Goal: Task Accomplishment & Management: Use online tool/utility

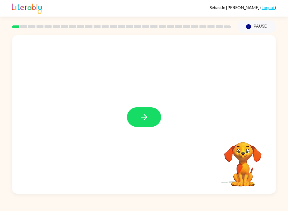
click at [142, 121] on icon "button" at bounding box center [143, 116] width 9 height 9
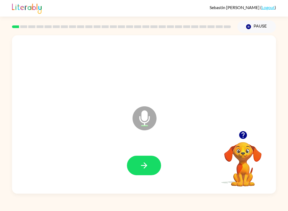
click at [148, 167] on icon "button" at bounding box center [143, 164] width 9 height 9
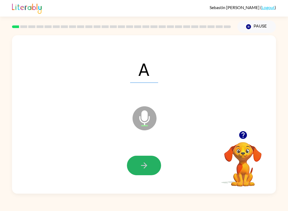
click at [145, 161] on icon "button" at bounding box center [143, 164] width 9 height 9
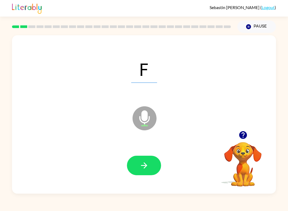
click at [142, 167] on icon "button" at bounding box center [143, 164] width 9 height 9
click at [141, 164] on icon "button" at bounding box center [143, 164] width 9 height 9
click at [144, 174] on button "button" at bounding box center [144, 164] width 34 height 19
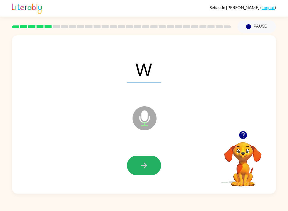
click at [143, 164] on icon "button" at bounding box center [143, 164] width 9 height 9
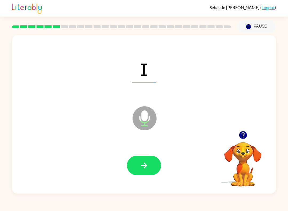
click at [138, 164] on button "button" at bounding box center [144, 164] width 34 height 19
click at [139, 175] on button "button" at bounding box center [144, 164] width 34 height 19
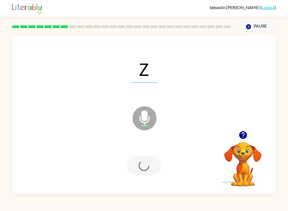
click at [142, 164] on div at bounding box center [144, 164] width 34 height 19
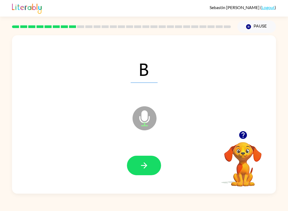
click at [146, 169] on icon "button" at bounding box center [143, 164] width 9 height 9
click at [142, 165] on icon "button" at bounding box center [144, 165] width 6 height 6
click at [138, 168] on button "button" at bounding box center [144, 164] width 34 height 19
click at [144, 172] on button "button" at bounding box center [144, 164] width 34 height 19
click at [144, 163] on icon "button" at bounding box center [144, 165] width 6 height 6
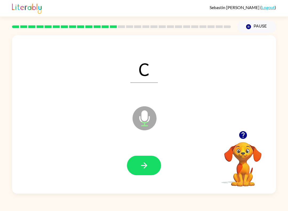
click at [146, 173] on button "button" at bounding box center [144, 164] width 34 height 19
click at [144, 166] on icon "button" at bounding box center [143, 164] width 9 height 9
click at [141, 167] on icon "button" at bounding box center [143, 164] width 9 height 9
click at [151, 173] on button "button" at bounding box center [144, 164] width 34 height 19
click at [144, 170] on icon "button" at bounding box center [143, 164] width 9 height 9
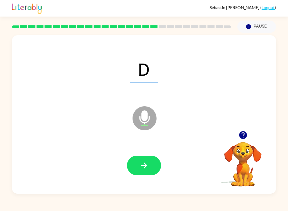
click at [139, 169] on button "button" at bounding box center [144, 164] width 34 height 19
click at [132, 161] on button "button" at bounding box center [144, 164] width 34 height 19
click at [140, 163] on icon "button" at bounding box center [143, 164] width 9 height 9
click at [138, 159] on button "button" at bounding box center [144, 164] width 34 height 19
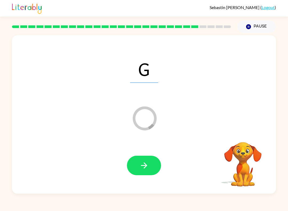
click at [141, 181] on div at bounding box center [143, 165] width 253 height 46
click at [144, 164] on icon "button" at bounding box center [143, 164] width 9 height 9
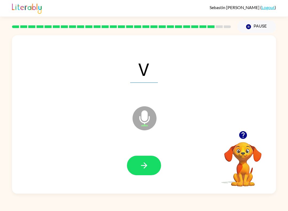
click at [143, 168] on icon "button" at bounding box center [143, 164] width 9 height 9
click at [140, 159] on button "button" at bounding box center [144, 164] width 34 height 19
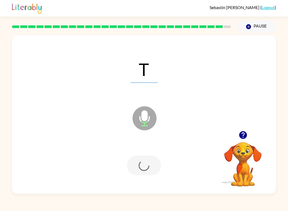
click at [140, 168] on div at bounding box center [144, 164] width 34 height 19
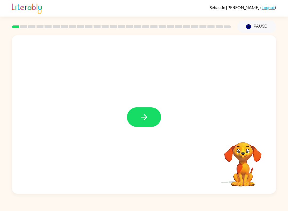
click at [139, 112] on button "button" at bounding box center [144, 116] width 34 height 19
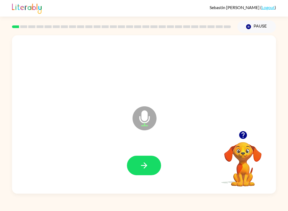
click at [150, 174] on button "button" at bounding box center [144, 164] width 34 height 19
click at [135, 159] on button "button" at bounding box center [144, 164] width 34 height 19
click at [152, 170] on button "button" at bounding box center [144, 164] width 34 height 19
click at [136, 165] on button "button" at bounding box center [144, 164] width 34 height 19
click at [140, 159] on button "button" at bounding box center [144, 164] width 34 height 19
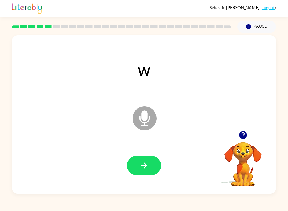
click at [140, 168] on icon "button" at bounding box center [143, 164] width 9 height 9
click at [147, 170] on button "button" at bounding box center [144, 164] width 34 height 19
click at [151, 171] on button "button" at bounding box center [144, 164] width 34 height 19
click at [154, 164] on button "button" at bounding box center [144, 164] width 34 height 19
click at [150, 166] on button "button" at bounding box center [144, 164] width 34 height 19
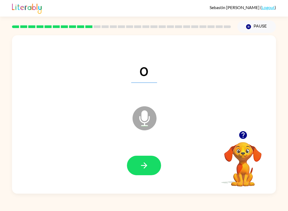
click at [160, 166] on button "button" at bounding box center [144, 164] width 34 height 19
click at [154, 167] on button "button" at bounding box center [144, 164] width 34 height 19
click at [158, 162] on button "button" at bounding box center [144, 164] width 34 height 19
click at [155, 164] on button "button" at bounding box center [144, 164] width 34 height 19
click at [154, 165] on button "button" at bounding box center [144, 164] width 34 height 19
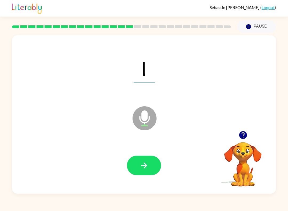
click at [148, 162] on icon "button" at bounding box center [143, 164] width 9 height 9
click at [160, 167] on button "button" at bounding box center [144, 164] width 34 height 19
click at [152, 163] on button "button" at bounding box center [144, 164] width 34 height 19
click at [157, 162] on button "button" at bounding box center [144, 164] width 34 height 19
click at [150, 161] on button "button" at bounding box center [144, 164] width 34 height 19
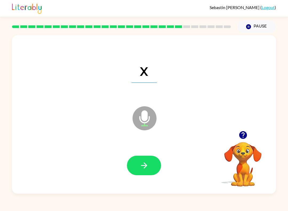
click at [149, 159] on button "button" at bounding box center [144, 164] width 34 height 19
click at [155, 163] on button "button" at bounding box center [144, 164] width 34 height 19
click at [148, 162] on icon "button" at bounding box center [143, 164] width 9 height 9
click at [150, 165] on button "button" at bounding box center [144, 164] width 34 height 19
click at [149, 167] on button "button" at bounding box center [144, 164] width 34 height 19
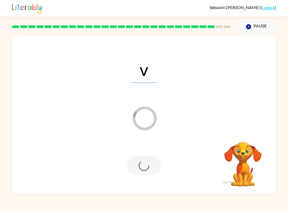
click at [139, 169] on div at bounding box center [144, 164] width 34 height 19
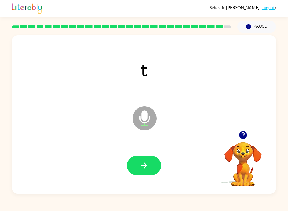
click at [148, 164] on icon "button" at bounding box center [143, 164] width 9 height 9
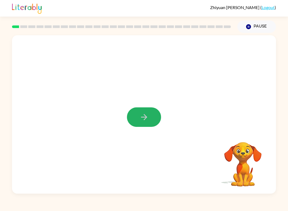
click at [151, 116] on button "button" at bounding box center [144, 116] width 34 height 19
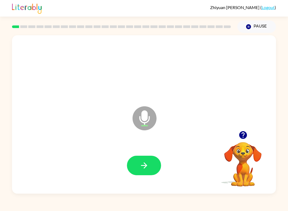
click at [147, 164] on icon "button" at bounding box center [143, 164] width 9 height 9
click at [249, 21] on button "Pause Pause" at bounding box center [256, 27] width 39 height 12
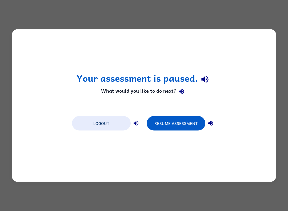
click at [109, 122] on button "Logout" at bounding box center [101, 123] width 59 height 14
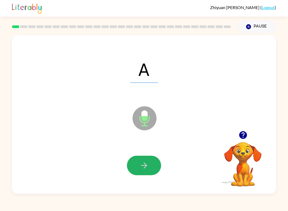
click at [142, 169] on icon "button" at bounding box center [143, 164] width 9 height 9
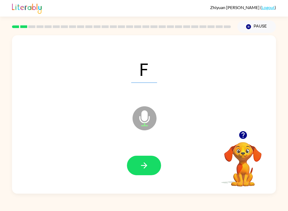
click at [139, 173] on button "button" at bounding box center [144, 164] width 34 height 19
click at [142, 163] on icon "button" at bounding box center [143, 164] width 9 height 9
click at [142, 161] on icon "button" at bounding box center [143, 164] width 9 height 9
click at [148, 173] on button "button" at bounding box center [144, 164] width 34 height 19
click at [149, 161] on button "button" at bounding box center [144, 164] width 34 height 19
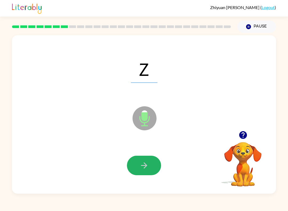
click at [138, 164] on button "button" at bounding box center [144, 164] width 34 height 19
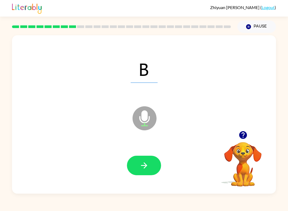
click at [141, 167] on icon "button" at bounding box center [143, 164] width 9 height 9
click at [133, 171] on button "button" at bounding box center [144, 164] width 34 height 19
click at [140, 153] on div at bounding box center [143, 165] width 253 height 46
click at [134, 177] on div at bounding box center [143, 165] width 253 height 46
click at [143, 168] on icon "button" at bounding box center [143, 164] width 9 height 9
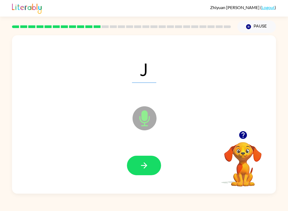
click at [137, 168] on button "button" at bounding box center [144, 164] width 34 height 19
click at [141, 174] on button "button" at bounding box center [144, 164] width 34 height 19
click at [135, 172] on button "button" at bounding box center [144, 164] width 34 height 19
click at [144, 163] on icon "button" at bounding box center [143, 164] width 9 height 9
click at [146, 165] on icon "button" at bounding box center [144, 165] width 6 height 6
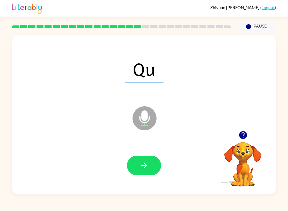
click at [147, 164] on icon "button" at bounding box center [143, 164] width 9 height 9
click at [144, 166] on icon "button" at bounding box center [143, 164] width 9 height 9
click at [141, 162] on icon "button" at bounding box center [143, 164] width 9 height 9
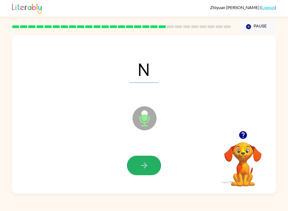
click at [143, 169] on icon "button" at bounding box center [143, 164] width 9 height 9
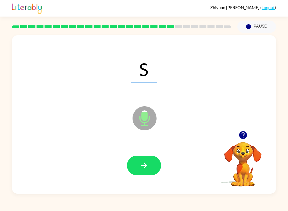
click at [142, 162] on icon "button" at bounding box center [143, 164] width 9 height 9
click at [141, 173] on button "button" at bounding box center [144, 164] width 34 height 19
click at [148, 171] on button "button" at bounding box center [144, 164] width 34 height 19
click at [148, 164] on icon "button" at bounding box center [143, 164] width 9 height 9
click at [139, 164] on button "button" at bounding box center [144, 164] width 34 height 19
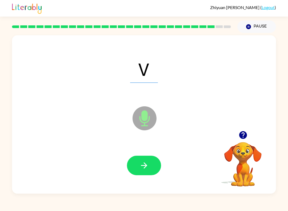
click at [138, 156] on button "button" at bounding box center [144, 164] width 34 height 19
click at [136, 168] on button "button" at bounding box center [144, 164] width 34 height 19
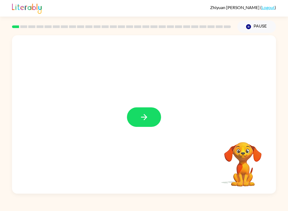
click at [150, 117] on button "button" at bounding box center [144, 116] width 34 height 19
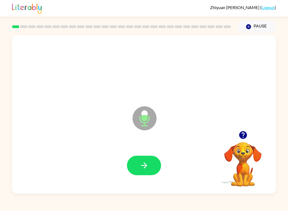
click at [131, 170] on button "button" at bounding box center [144, 164] width 34 height 19
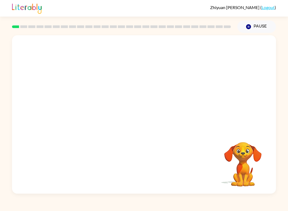
click at [258, 27] on button "Pause Pause" at bounding box center [256, 27] width 39 height 12
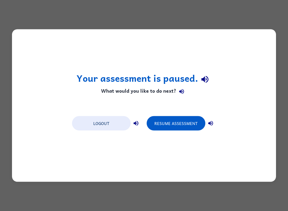
click at [188, 122] on button "Resume Assessment" at bounding box center [176, 123] width 59 height 14
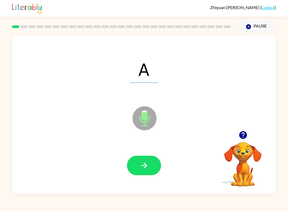
click at [146, 164] on icon "button" at bounding box center [144, 165] width 6 height 6
click at [147, 165] on icon "button" at bounding box center [143, 164] width 9 height 9
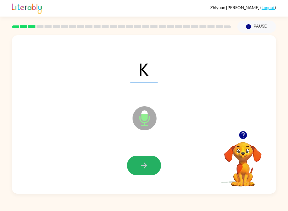
click at [135, 165] on button "button" at bounding box center [144, 164] width 34 height 19
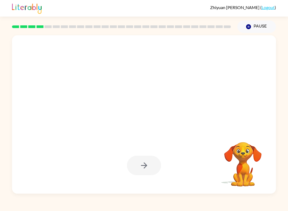
click at [149, 166] on div at bounding box center [144, 164] width 34 height 19
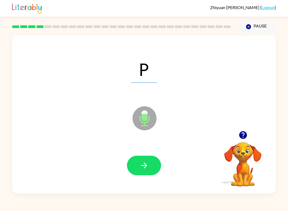
click at [140, 166] on icon "button" at bounding box center [143, 164] width 9 height 9
click at [145, 166] on icon "button" at bounding box center [143, 164] width 9 height 9
click at [125, 157] on div at bounding box center [143, 165] width 253 height 46
click at [142, 170] on button "button" at bounding box center [144, 164] width 34 height 19
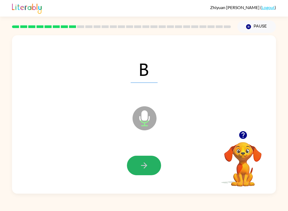
click at [146, 165] on icon "button" at bounding box center [144, 165] width 6 height 6
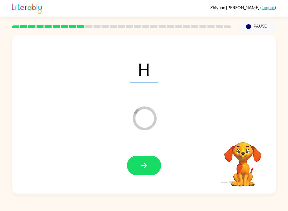
click at [149, 163] on button "button" at bounding box center [144, 164] width 34 height 19
click at [150, 164] on button "button" at bounding box center [144, 164] width 34 height 19
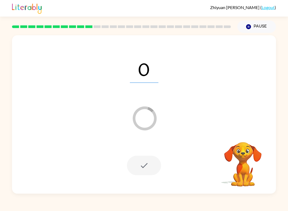
click at [135, 127] on icon "Loader Your response is being sent to our graders" at bounding box center [144, 118] width 32 height 32
click at [145, 120] on icon "Loader Your response is being sent to our graders" at bounding box center [144, 118] width 32 height 32
click at [249, 25] on icon "button" at bounding box center [248, 26] width 5 height 5
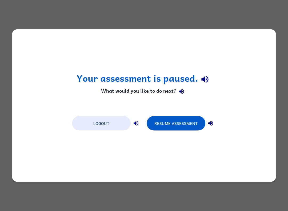
click at [175, 125] on button "Resume Assessment" at bounding box center [176, 123] width 59 height 14
click at [181, 130] on button "Resume Assessment" at bounding box center [176, 123] width 59 height 14
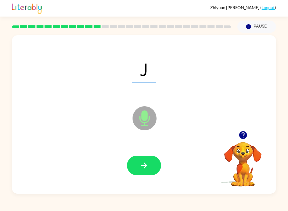
click at [148, 170] on icon "button" at bounding box center [143, 164] width 9 height 9
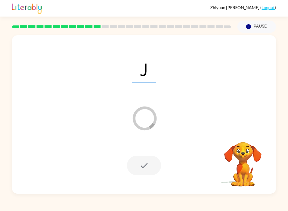
click at [149, 178] on div at bounding box center [143, 165] width 253 height 46
click at [139, 163] on div at bounding box center [144, 164] width 34 height 19
click at [148, 176] on div at bounding box center [143, 165] width 253 height 46
click at [152, 169] on div at bounding box center [144, 164] width 34 height 19
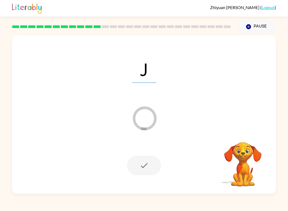
click at [264, 30] on button "Pause Pause" at bounding box center [256, 27] width 39 height 12
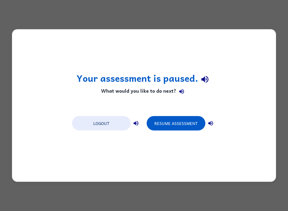
click at [180, 125] on button "Resume Assessment" at bounding box center [176, 123] width 59 height 14
click at [189, 126] on button "Resume Assessment" at bounding box center [176, 123] width 59 height 14
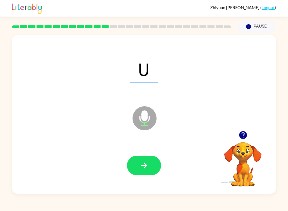
click at [152, 169] on button "button" at bounding box center [144, 164] width 34 height 19
click at [144, 160] on button "button" at bounding box center [144, 164] width 34 height 19
click at [150, 168] on button "button" at bounding box center [144, 164] width 34 height 19
click at [148, 171] on button "button" at bounding box center [144, 164] width 34 height 19
click at [142, 167] on icon "button" at bounding box center [143, 164] width 9 height 9
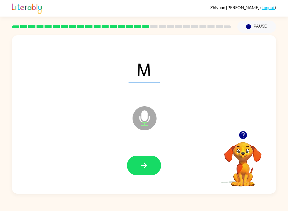
click at [149, 170] on button "button" at bounding box center [144, 164] width 34 height 19
click at [156, 161] on button "button" at bounding box center [144, 164] width 34 height 19
click at [139, 167] on icon "button" at bounding box center [143, 164] width 9 height 9
click at [156, 167] on button "button" at bounding box center [144, 164] width 34 height 19
click at [147, 173] on button "button" at bounding box center [144, 164] width 34 height 19
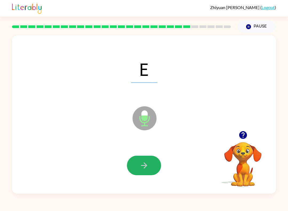
click at [144, 164] on icon "button" at bounding box center [143, 164] width 9 height 9
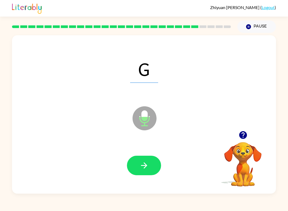
click at [149, 166] on button "button" at bounding box center [144, 164] width 34 height 19
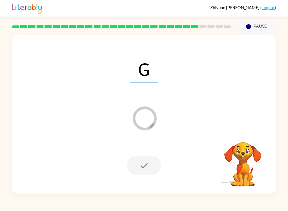
click at [138, 173] on div at bounding box center [144, 164] width 34 height 19
click at [259, 29] on button "Pause Pause" at bounding box center [256, 27] width 39 height 12
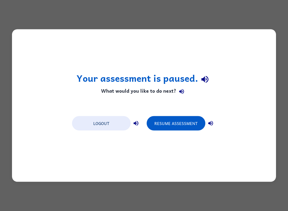
click at [170, 125] on button "Resume Assessment" at bounding box center [176, 123] width 59 height 14
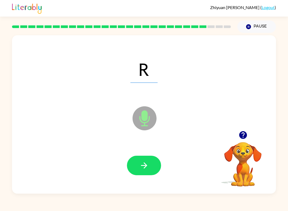
click at [149, 174] on button "button" at bounding box center [144, 164] width 34 height 19
click at [149, 168] on button "button" at bounding box center [144, 164] width 34 height 19
click at [140, 161] on icon "button" at bounding box center [143, 164] width 9 height 9
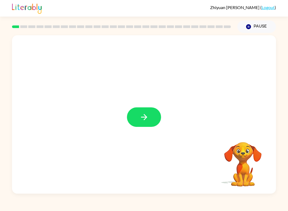
click at [129, 122] on button "button" at bounding box center [144, 116] width 34 height 19
click at [129, 122] on div at bounding box center [144, 114] width 264 height 158
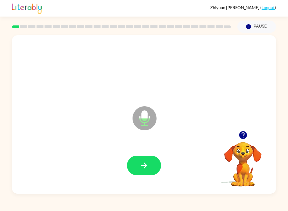
click at [138, 164] on button "button" at bounding box center [144, 164] width 34 height 19
click at [144, 169] on icon "button" at bounding box center [143, 164] width 9 height 9
click at [147, 166] on icon "button" at bounding box center [144, 165] width 6 height 6
click at [149, 169] on button "button" at bounding box center [144, 164] width 34 height 19
click at [144, 162] on icon "button" at bounding box center [143, 164] width 9 height 9
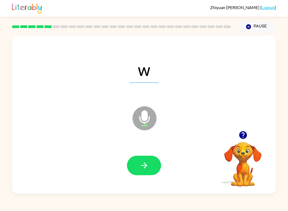
click at [153, 170] on button "button" at bounding box center [144, 164] width 34 height 19
click at [150, 166] on button "button" at bounding box center [144, 164] width 34 height 19
click at [143, 167] on icon "button" at bounding box center [143, 164] width 9 height 9
click at [155, 172] on button "button" at bounding box center [144, 164] width 34 height 19
click at [157, 169] on button "button" at bounding box center [144, 164] width 34 height 19
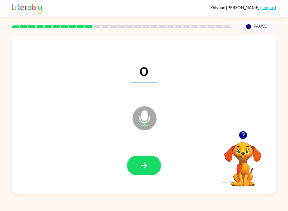
click at [148, 167] on icon "button" at bounding box center [143, 164] width 9 height 9
click at [153, 167] on button "button" at bounding box center [144, 164] width 34 height 19
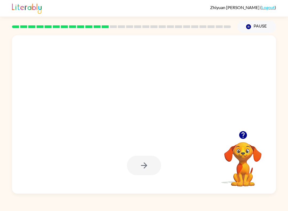
click at [147, 167] on div at bounding box center [144, 164] width 34 height 19
click at [141, 181] on div at bounding box center [143, 165] width 253 height 46
click at [139, 164] on button "button" at bounding box center [144, 164] width 34 height 19
click at [146, 174] on div at bounding box center [144, 164] width 34 height 19
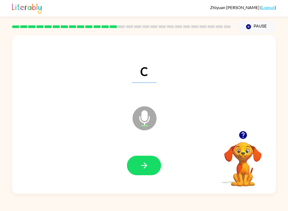
click at [149, 164] on button "button" at bounding box center [144, 164] width 34 height 19
click at [143, 156] on button "button" at bounding box center [144, 164] width 34 height 19
click at [150, 171] on button "button" at bounding box center [144, 164] width 34 height 19
click at [145, 162] on icon "button" at bounding box center [143, 164] width 9 height 9
click at [148, 167] on icon "button" at bounding box center [143, 164] width 9 height 9
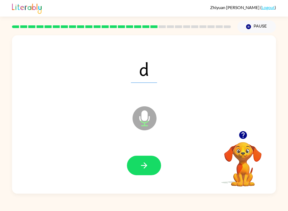
click at [144, 167] on icon "button" at bounding box center [143, 164] width 9 height 9
click at [144, 166] on icon "button" at bounding box center [143, 164] width 9 height 9
click at [147, 169] on icon "button" at bounding box center [143, 164] width 9 height 9
click at [151, 168] on button "button" at bounding box center [144, 164] width 34 height 19
click at [143, 169] on icon "button" at bounding box center [143, 164] width 9 height 9
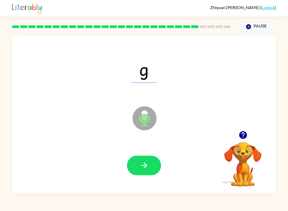
click at [148, 164] on icon "button" at bounding box center [143, 164] width 9 height 9
click at [148, 170] on icon "button" at bounding box center [143, 164] width 9 height 9
click at [151, 168] on button "button" at bounding box center [144, 164] width 34 height 19
click at [146, 168] on icon "button" at bounding box center [143, 164] width 9 height 9
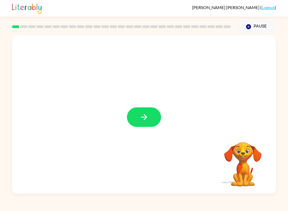
click at [128, 122] on button "button" at bounding box center [144, 116] width 34 height 19
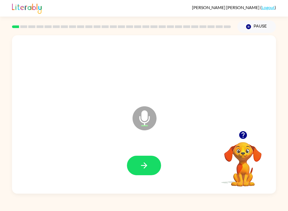
click at [139, 158] on button "button" at bounding box center [144, 164] width 34 height 19
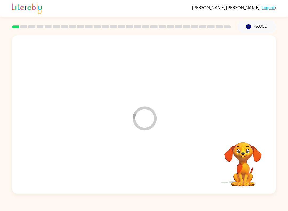
click at [146, 168] on div at bounding box center [143, 165] width 253 height 46
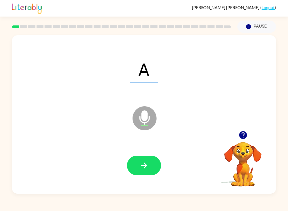
click at [151, 168] on button "button" at bounding box center [144, 164] width 34 height 19
click at [150, 163] on button "button" at bounding box center [144, 164] width 34 height 19
click at [143, 166] on icon "button" at bounding box center [143, 164] width 9 height 9
click at [152, 160] on button "button" at bounding box center [144, 164] width 34 height 19
click at [150, 166] on button "button" at bounding box center [144, 164] width 34 height 19
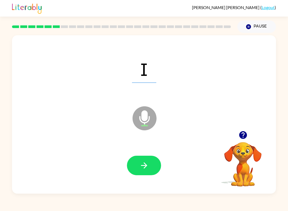
click at [143, 173] on button "button" at bounding box center [144, 164] width 34 height 19
click at [139, 159] on button "button" at bounding box center [144, 164] width 34 height 19
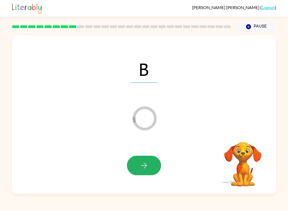
click at [140, 163] on icon "button" at bounding box center [143, 164] width 9 height 9
click at [146, 163] on div at bounding box center [144, 164] width 34 height 19
click at [130, 169] on div at bounding box center [144, 164] width 34 height 19
click at [252, 25] on button "Pause Pause" at bounding box center [256, 27] width 39 height 12
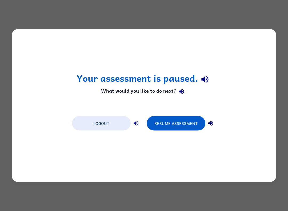
click at [184, 120] on button "Resume Assessment" at bounding box center [176, 123] width 59 height 14
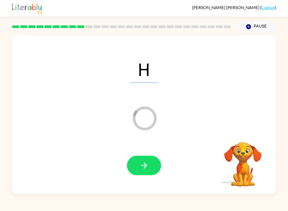
click at [141, 165] on icon "button" at bounding box center [144, 165] width 6 height 6
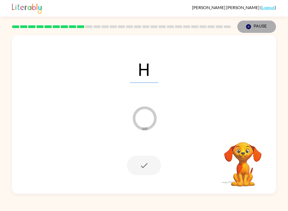
click at [256, 26] on button "Pause Pause" at bounding box center [256, 27] width 39 height 12
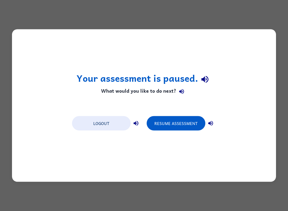
click at [189, 125] on button "Resume Assessment" at bounding box center [176, 123] width 59 height 14
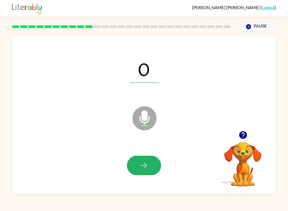
click at [134, 167] on button "button" at bounding box center [144, 164] width 34 height 19
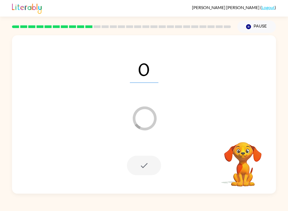
click at [132, 163] on div at bounding box center [144, 164] width 34 height 19
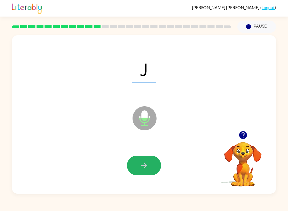
click at [144, 162] on icon "button" at bounding box center [143, 164] width 9 height 9
click at [139, 168] on button "button" at bounding box center [144, 164] width 34 height 19
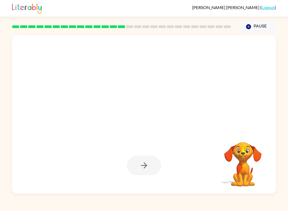
click at [124, 206] on div "[PERSON_NAME] ( Logout ) Pause Pause Your browser must support playing .mp4 fil…" at bounding box center [144, 105] width 288 height 211
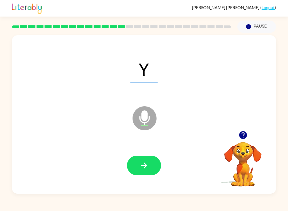
click at [135, 170] on button "button" at bounding box center [144, 164] width 34 height 19
click at [135, 170] on div at bounding box center [144, 164] width 34 height 19
click at [141, 172] on button "button" at bounding box center [144, 164] width 34 height 19
click at [146, 166] on icon "button" at bounding box center [144, 165] width 6 height 6
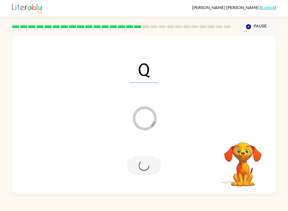
click at [260, 30] on button "Pause Pause" at bounding box center [256, 27] width 39 height 12
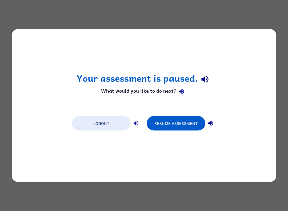
click at [184, 124] on button "Resume Assessment" at bounding box center [176, 123] width 59 height 14
click at [193, 125] on button "Resume Assessment" at bounding box center [176, 123] width 59 height 14
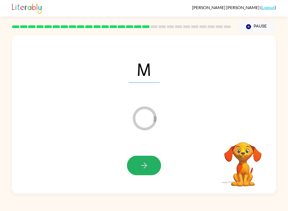
click at [143, 162] on icon "button" at bounding box center [143, 164] width 9 height 9
click at [262, 26] on button "Pause Pause" at bounding box center [256, 27] width 39 height 12
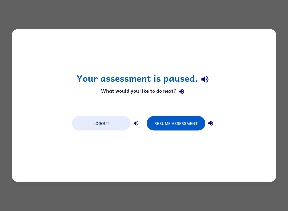
click at [193, 122] on button "Resume Assessment" at bounding box center [176, 123] width 59 height 14
click at [188, 121] on button "Resume Assessment" at bounding box center [176, 123] width 59 height 14
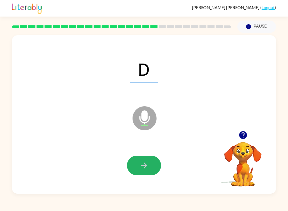
click at [101, 209] on div "[PERSON_NAME] ( Logout ) Pause Pause D Microphone The Microphone is here when i…" at bounding box center [144, 105] width 288 height 211
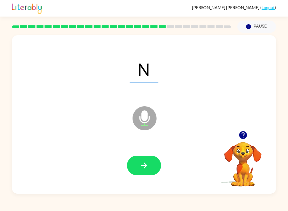
click at [147, 164] on icon "button" at bounding box center [143, 164] width 9 height 9
click at [136, 163] on button "button" at bounding box center [144, 164] width 34 height 19
click at [152, 162] on button "button" at bounding box center [144, 164] width 34 height 19
click at [143, 171] on button "button" at bounding box center [144, 164] width 34 height 19
click at [146, 166] on icon "button" at bounding box center [144, 165] width 6 height 6
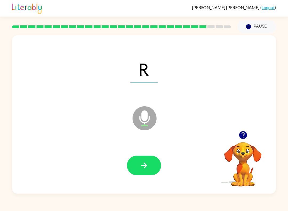
click at [151, 163] on button "button" at bounding box center [144, 164] width 34 height 19
click at [149, 160] on button "button" at bounding box center [144, 164] width 34 height 19
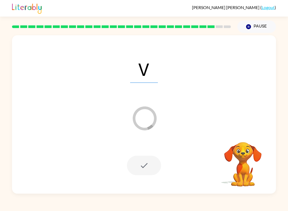
click at [131, 168] on div at bounding box center [144, 164] width 34 height 19
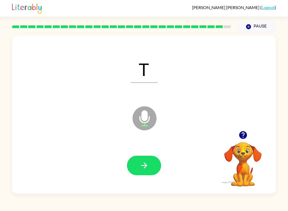
click at [150, 160] on button "button" at bounding box center [144, 164] width 34 height 19
